Goal: Find contact information: Find contact information

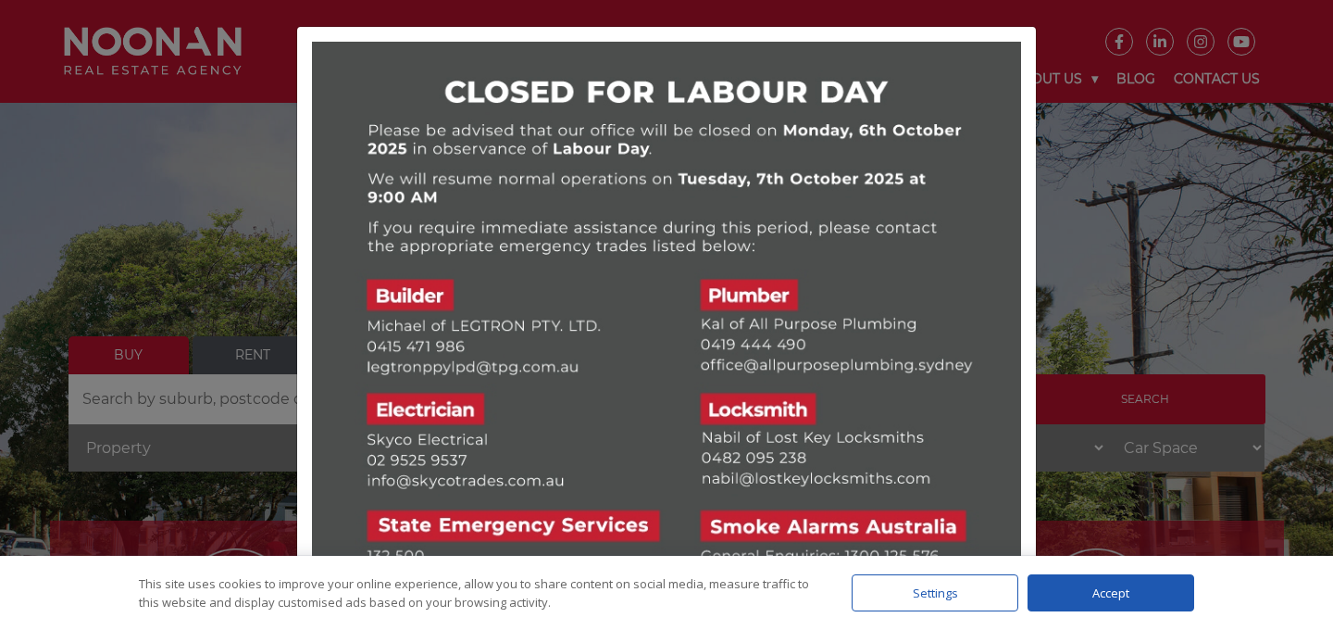
scroll to position [163, 0]
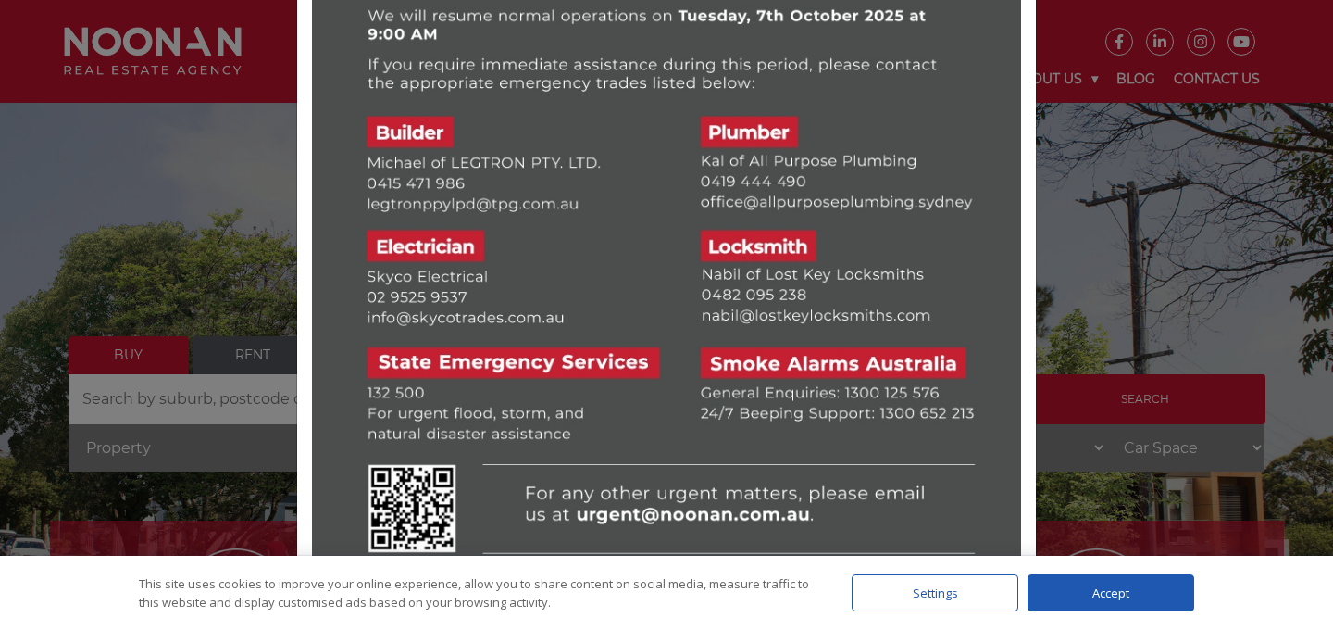
click at [1118, 593] on div "Accept" at bounding box center [1111, 592] width 167 height 37
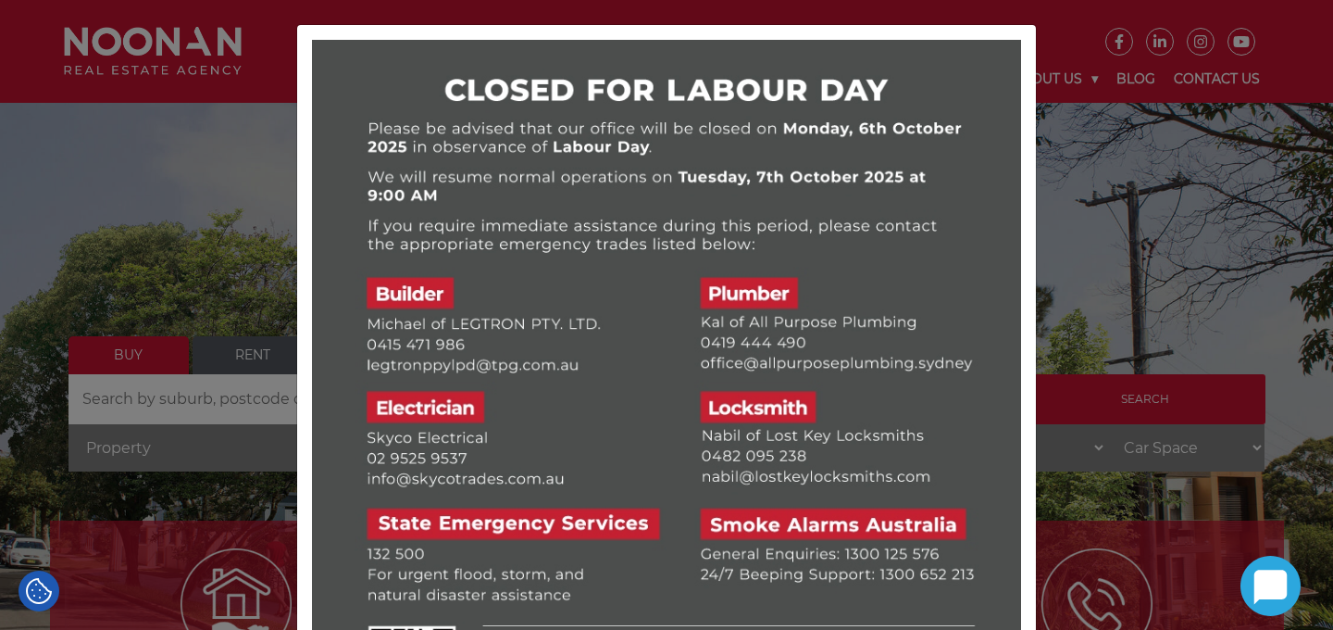
scroll to position [0, 0]
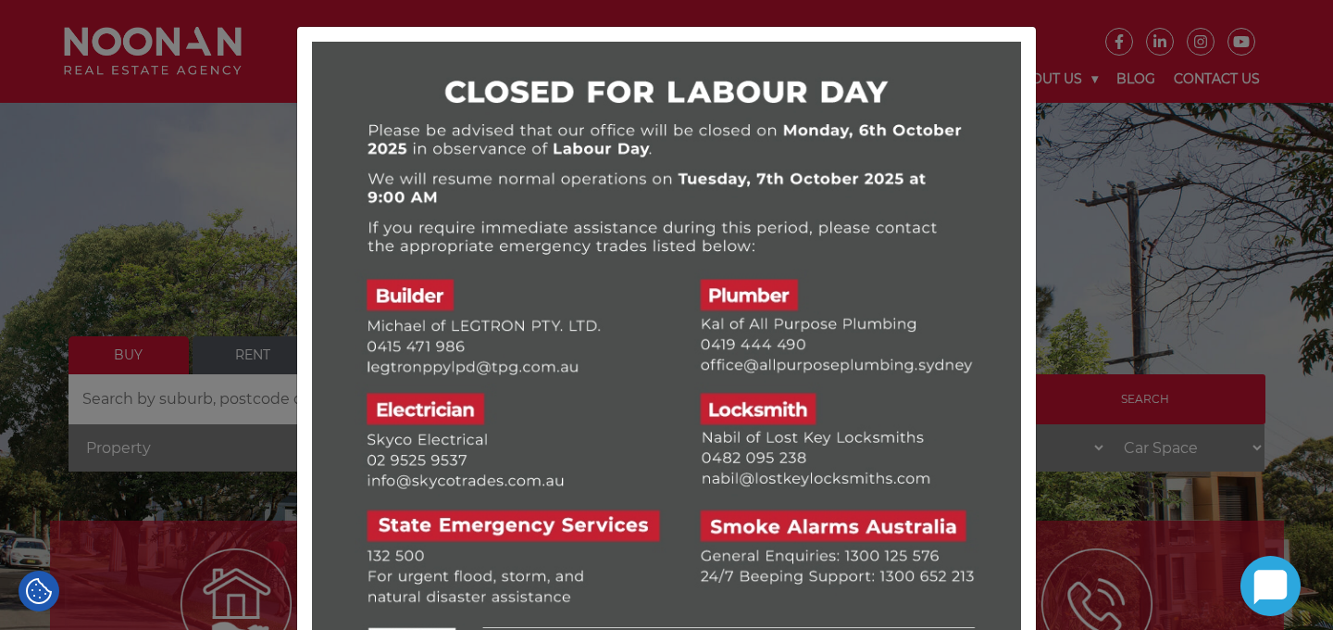
click at [1061, 47] on div at bounding box center [666, 315] width 1333 height 630
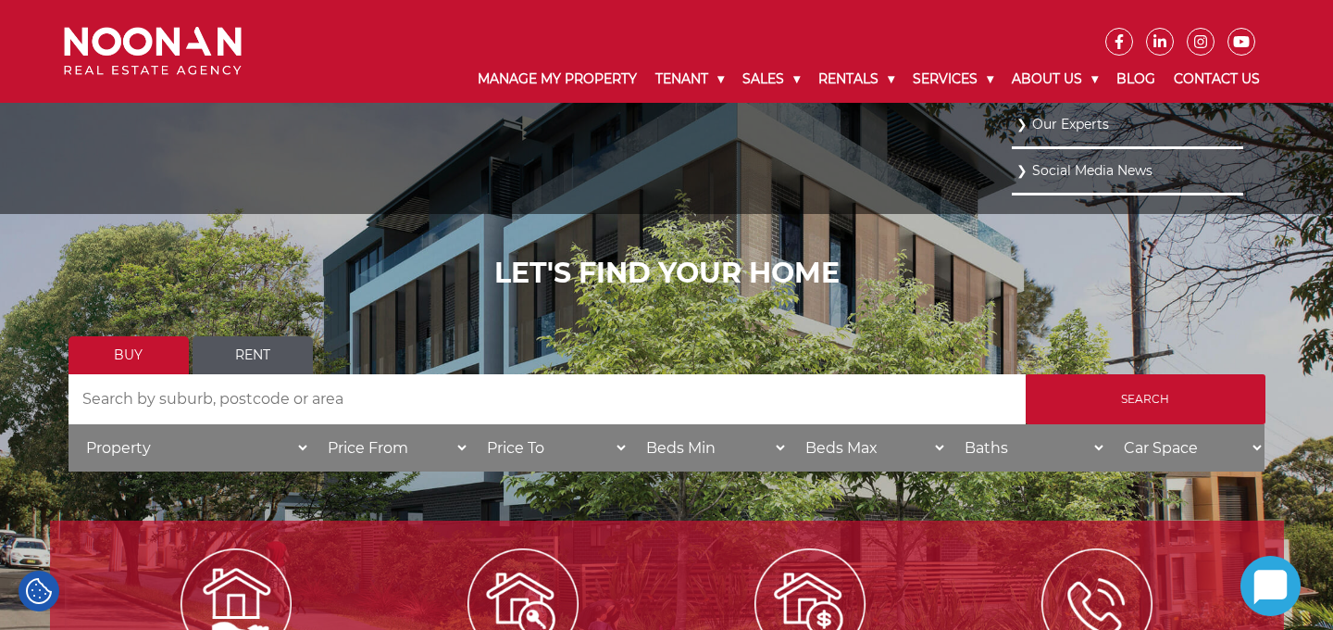
click at [1068, 121] on link "Our Experts" at bounding box center [1128, 124] width 222 height 25
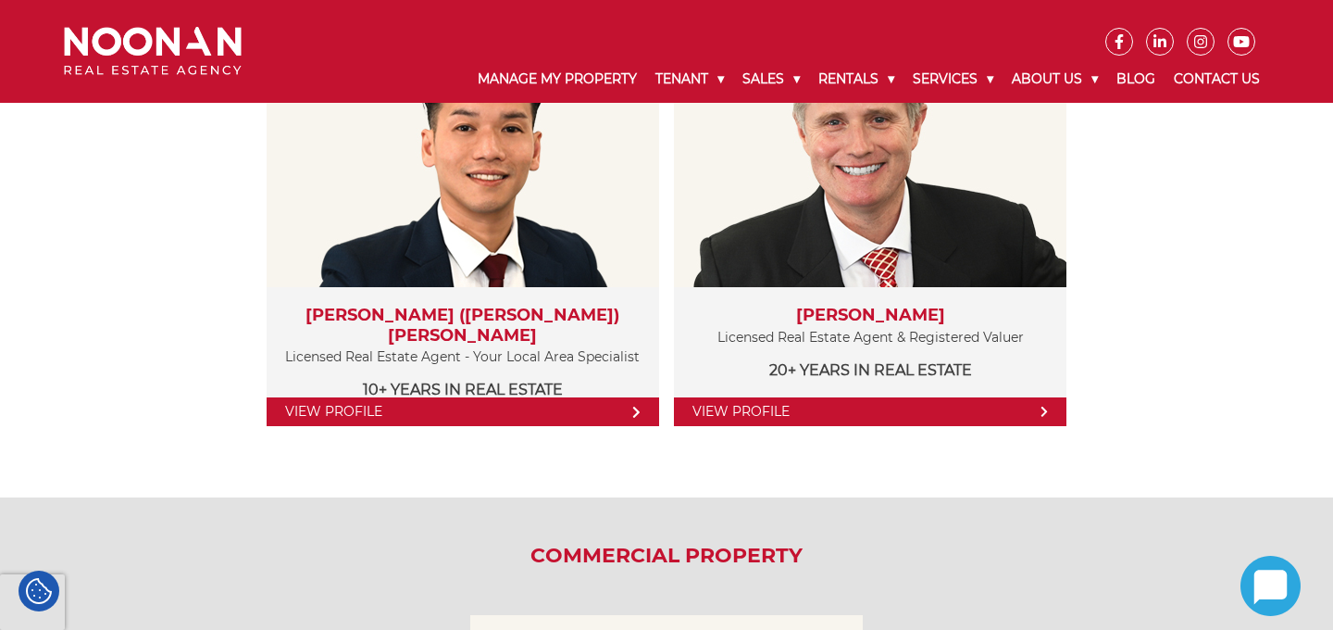
scroll to position [2136, 0]
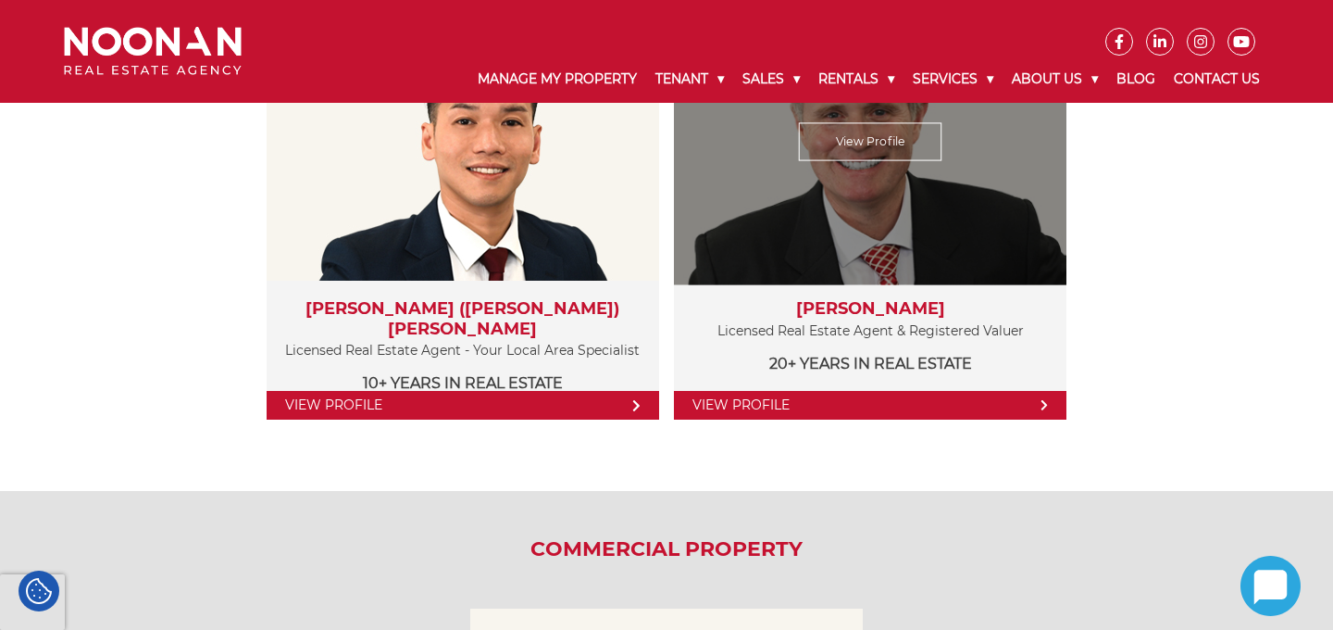
click at [1037, 397] on link "View Profile" at bounding box center [870, 405] width 393 height 29
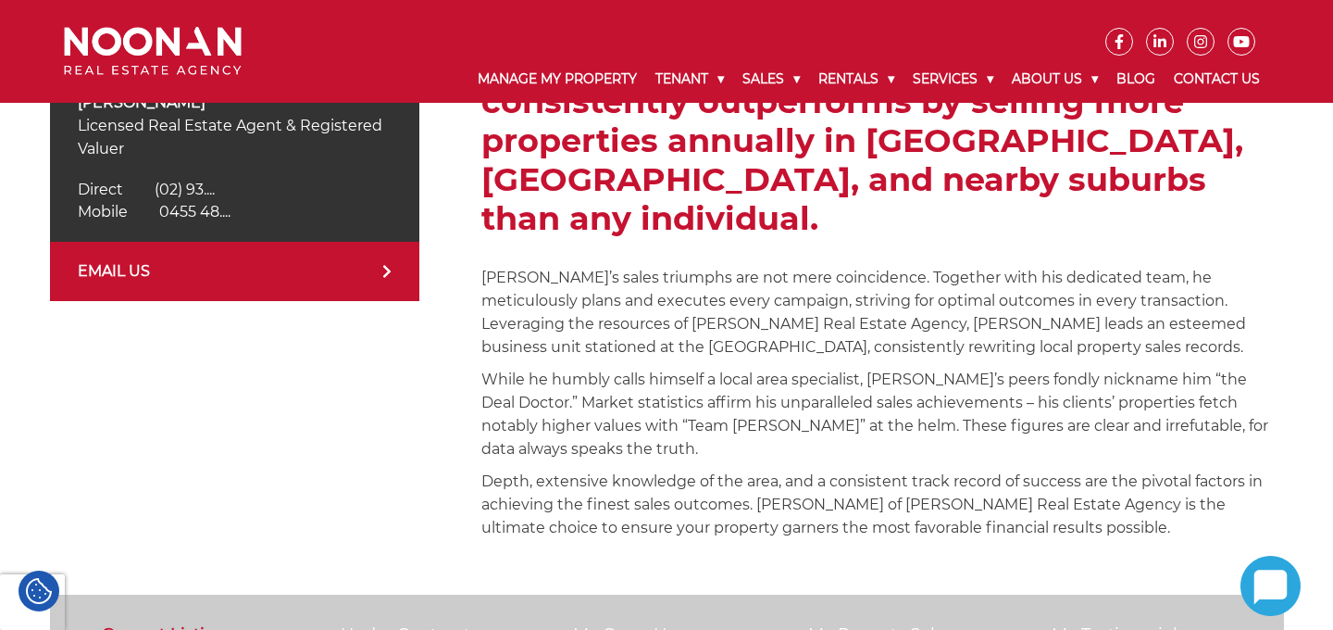
scroll to position [614, 0]
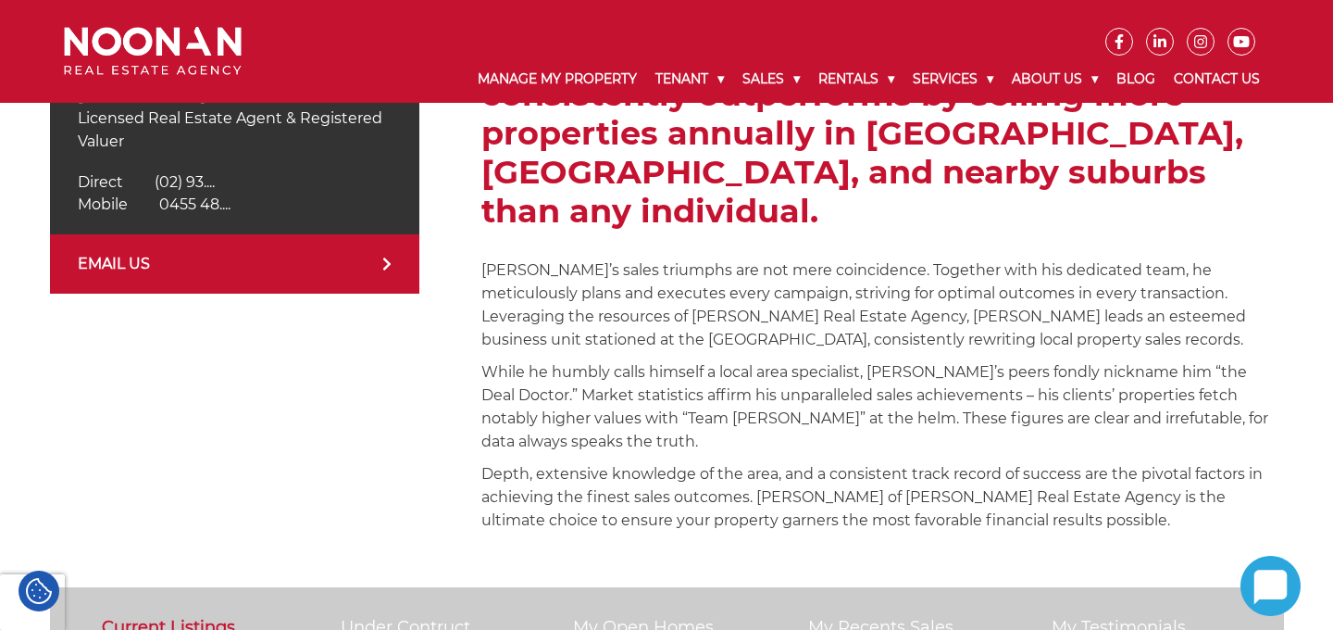
click at [386, 259] on icon at bounding box center [386, 263] width 7 height 13
